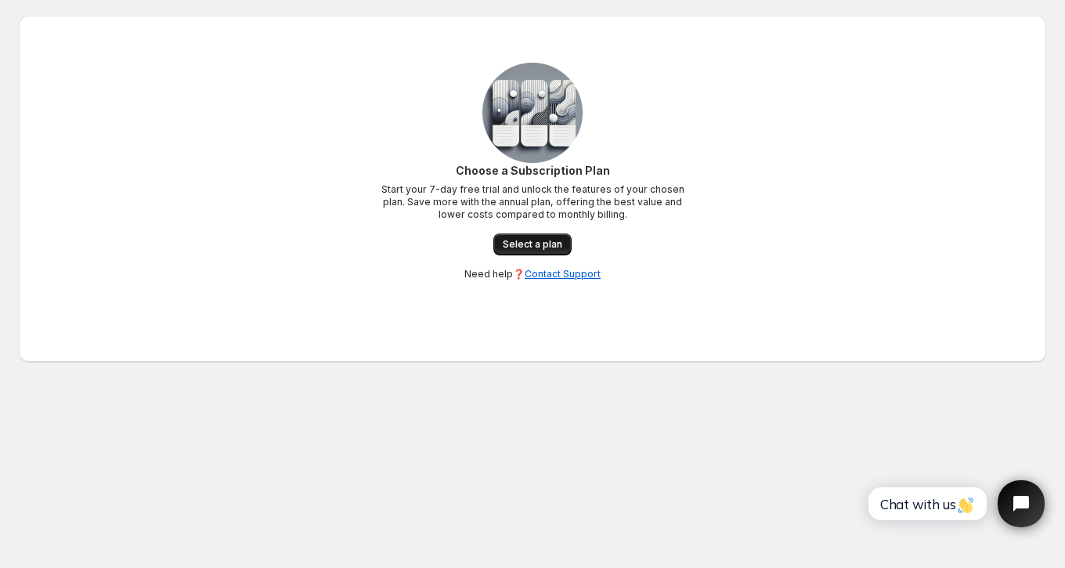
click at [524, 246] on span "Select a plan" at bounding box center [533, 244] width 60 height 13
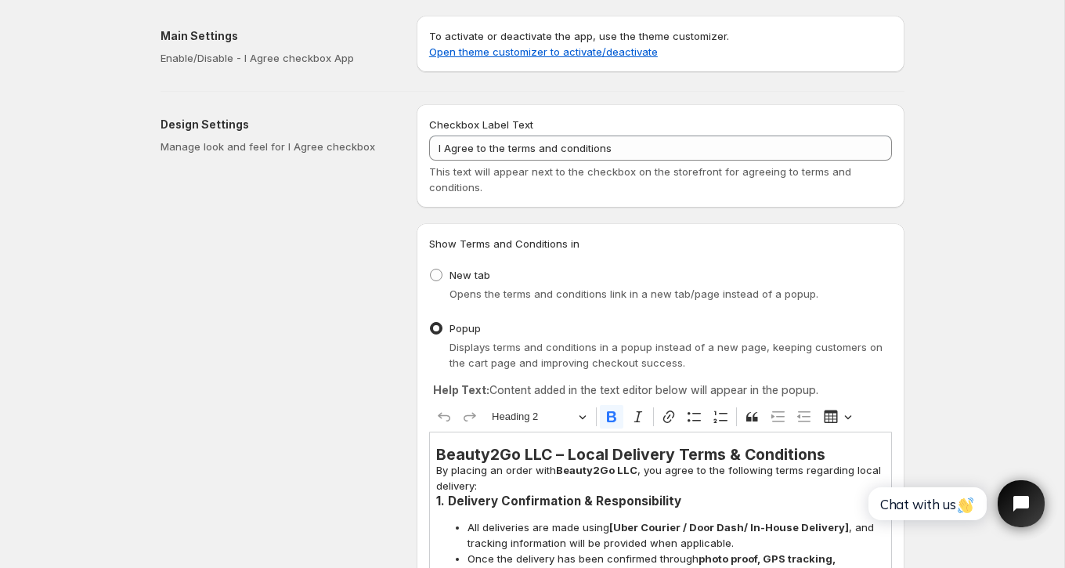
click at [486, 54] on link "Open theme customizer to activate/deactivate" at bounding box center [543, 51] width 229 height 13
